Goal: Navigation & Orientation: Find specific page/section

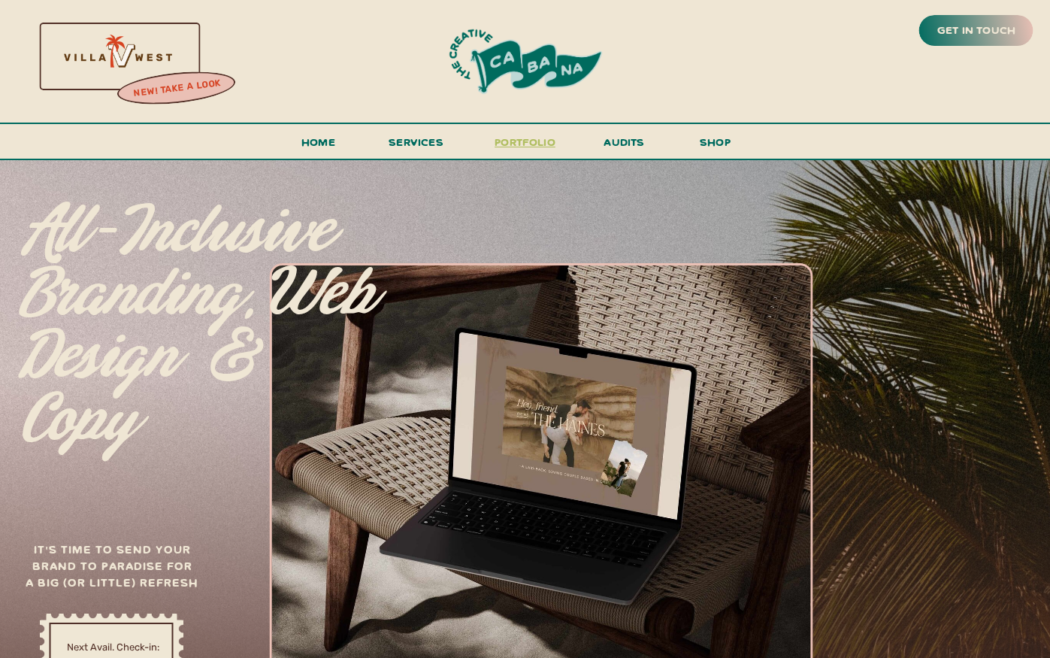
click at [519, 136] on h3 "portfolio" at bounding box center [525, 146] width 71 height 28
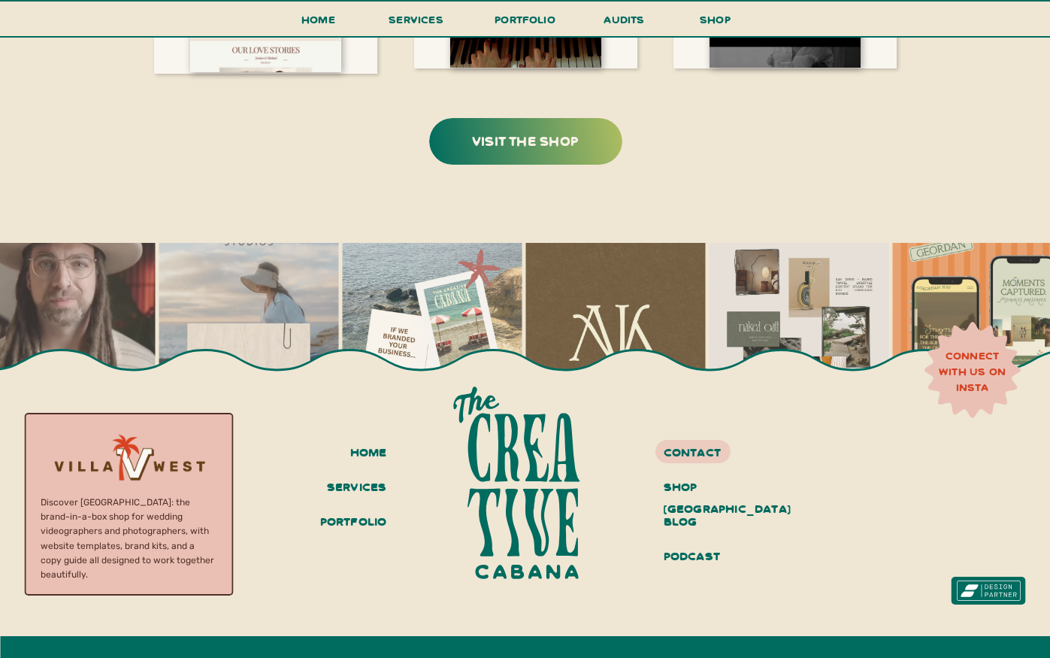
scroll to position [3230, 0]
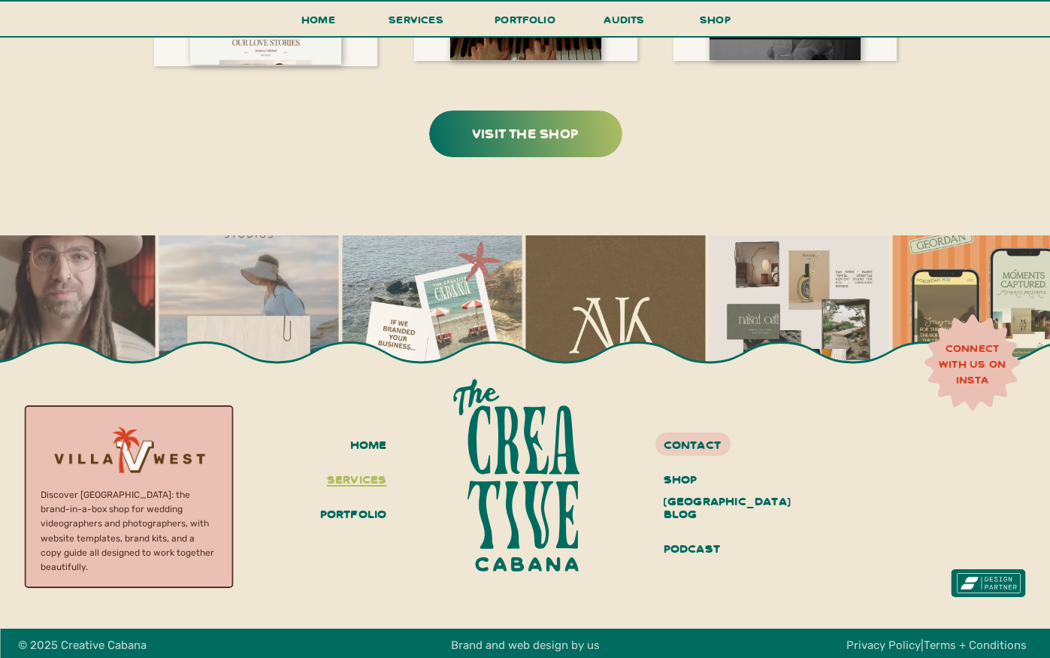
click at [368, 483] on h3 "services" at bounding box center [354, 480] width 65 height 26
